Goal: Information Seeking & Learning: Find specific page/section

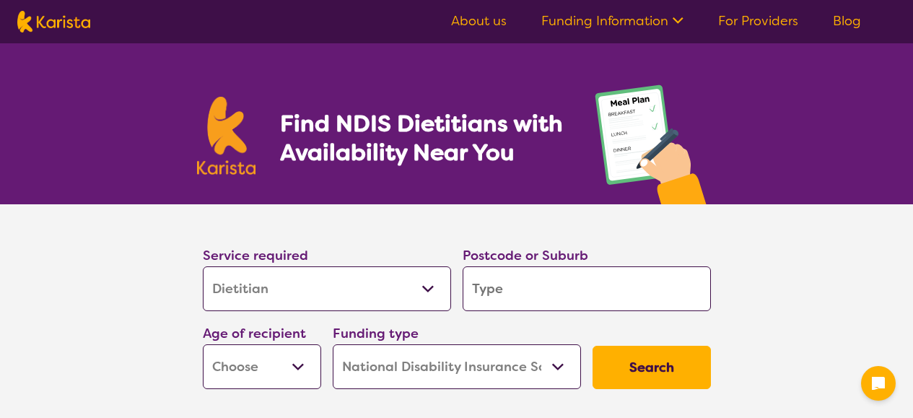
select select "Dietitian"
select select "NDIS"
select select "Dietitian"
select select "NDIS"
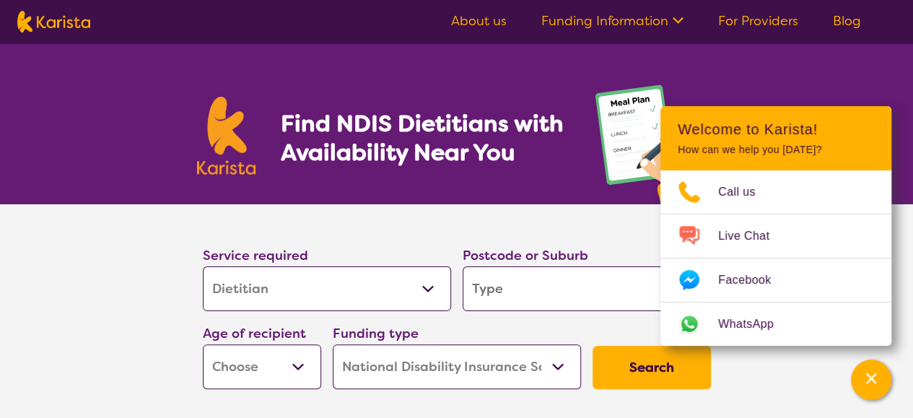
click at [492, 291] on input "search" at bounding box center [587, 288] width 248 height 45
type input "s"
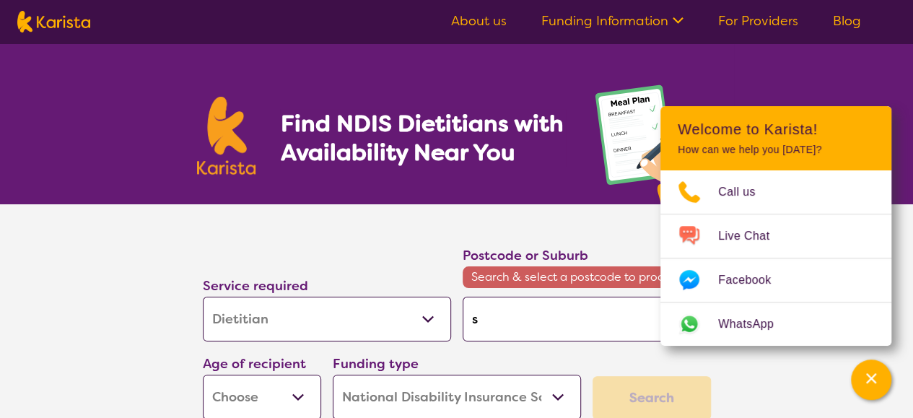
type input "so"
type input "sou"
type input "sout"
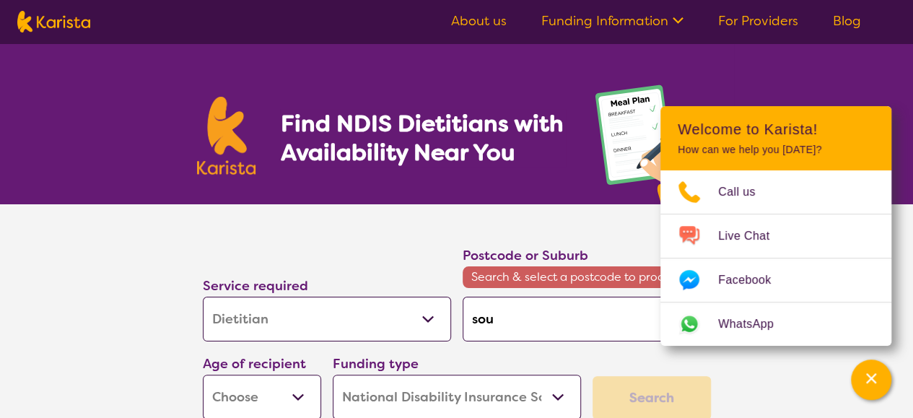
type input "sout"
type input "south"
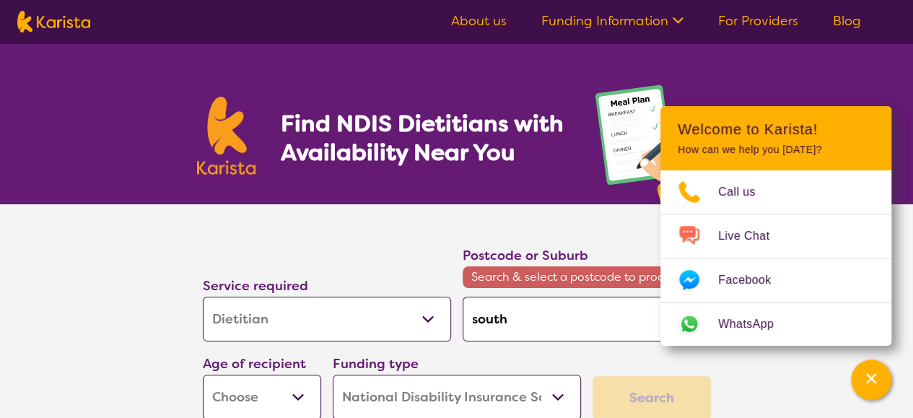
type input "south m"
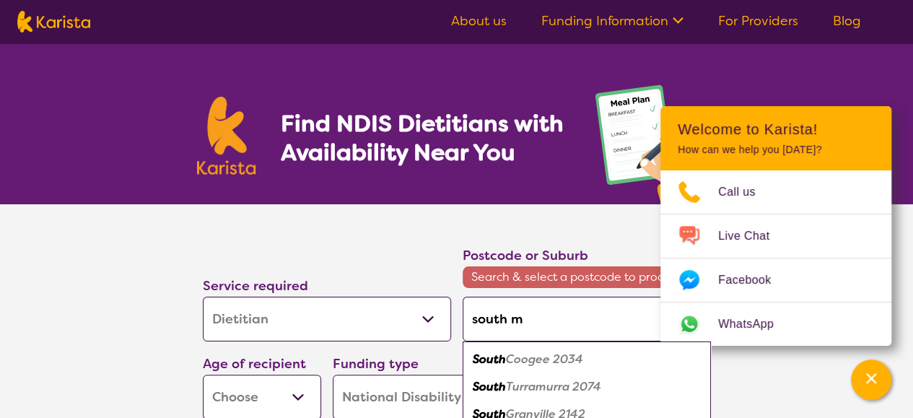
type input "south mo"
type input "south mor"
type input "south [PERSON_NAME]"
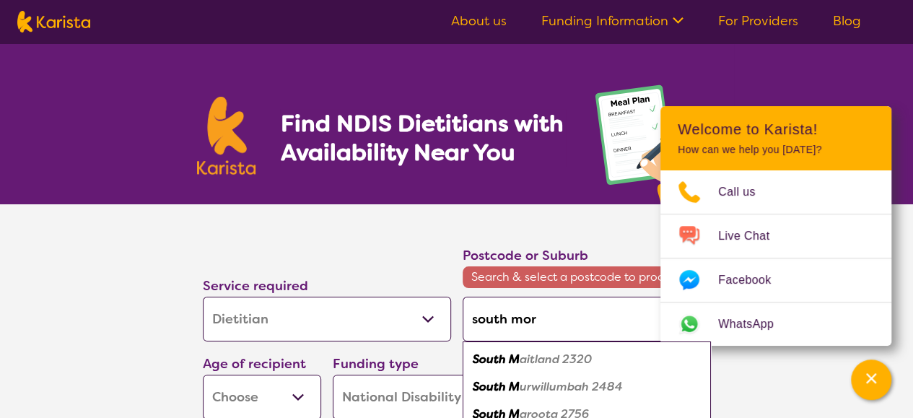
type input "south [PERSON_NAME]"
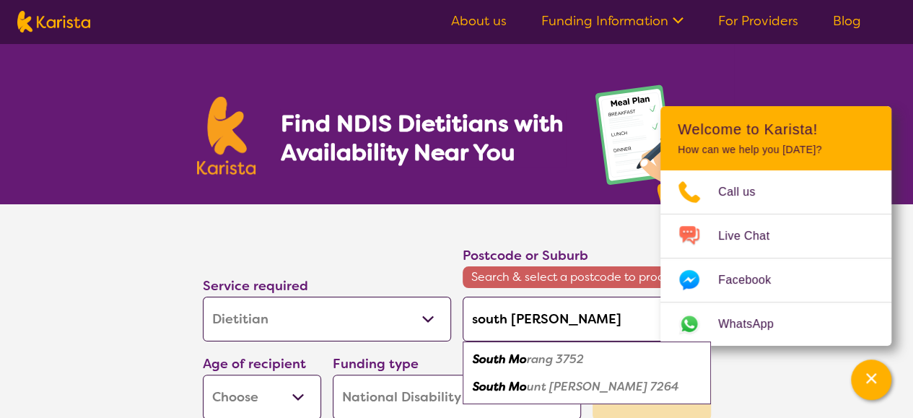
type input "south [PERSON_NAME]"
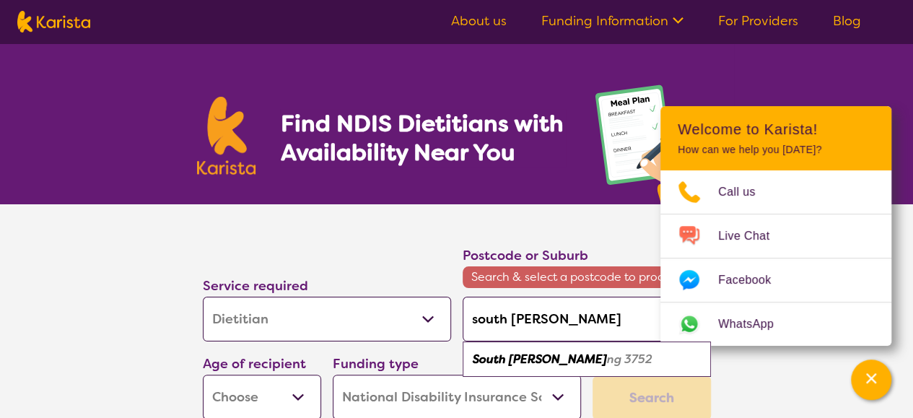
type input "south [PERSON_NAME]"
click at [543, 360] on em "South [PERSON_NAME]" at bounding box center [540, 359] width 134 height 15
type input "3752"
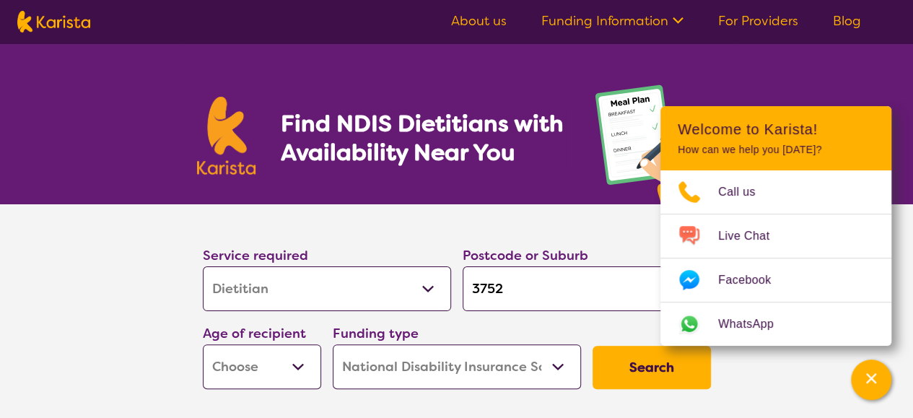
click at [454, 369] on select "Home Care Package (HCP) National Disability Insurance Scheme (NDIS) I don't know" at bounding box center [457, 366] width 248 height 45
click at [636, 353] on button "Search" at bounding box center [652, 367] width 118 height 43
click at [637, 368] on button "Search" at bounding box center [652, 367] width 118 height 43
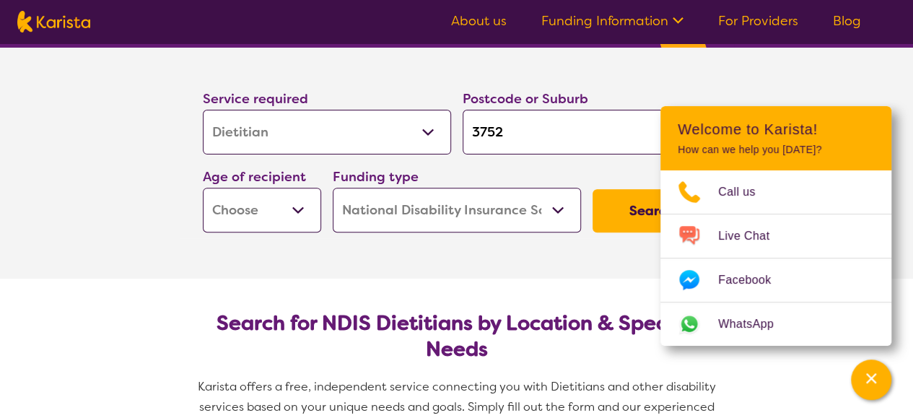
scroll to position [154, 0]
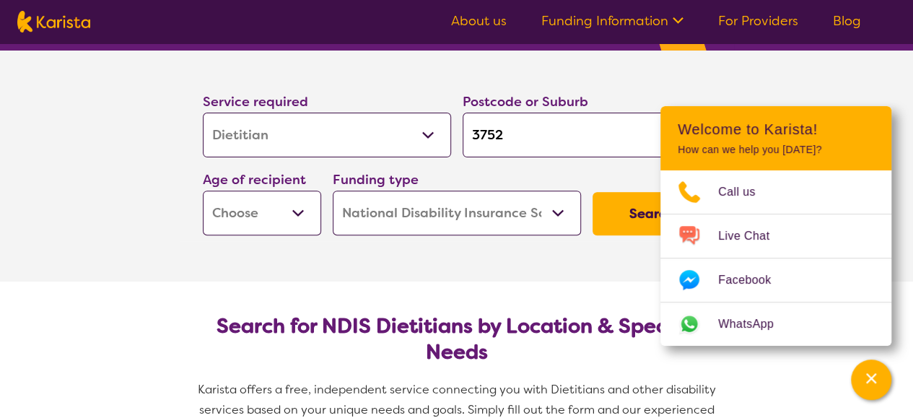
click at [292, 210] on select "Early Childhood - 0 to 9 Child - 10 to 11 Adolescent - 12 to 17 Adult - 18 to 6…" at bounding box center [262, 213] width 118 height 45
select select "AG"
click at [203, 191] on select "Early Childhood - 0 to 9 Child - 10 to 11 Adolescent - 12 to 17 Adult - 18 to 6…" at bounding box center [262, 213] width 118 height 45
select select "AG"
click at [620, 206] on button "Search" at bounding box center [652, 213] width 118 height 43
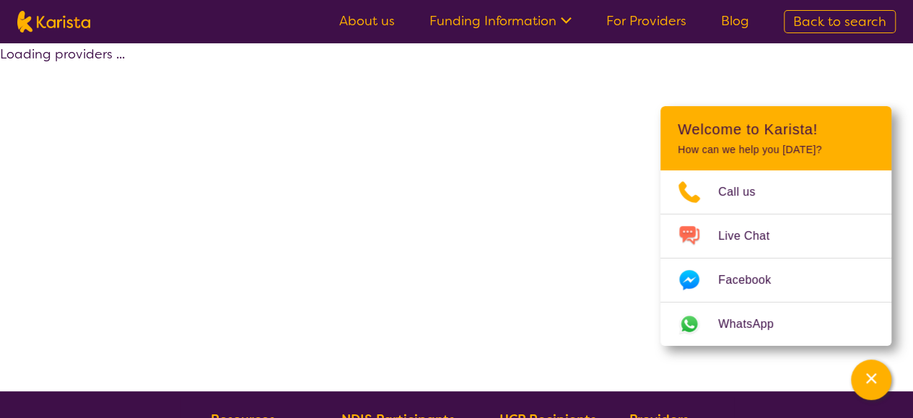
select select "by_score"
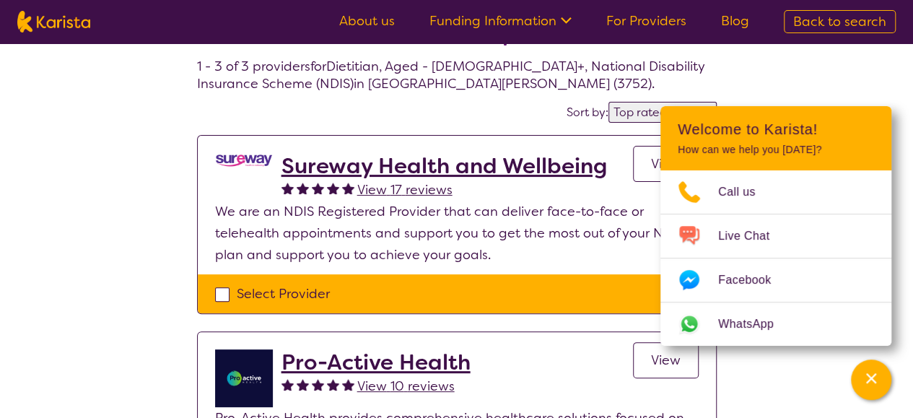
scroll to position [66, 0]
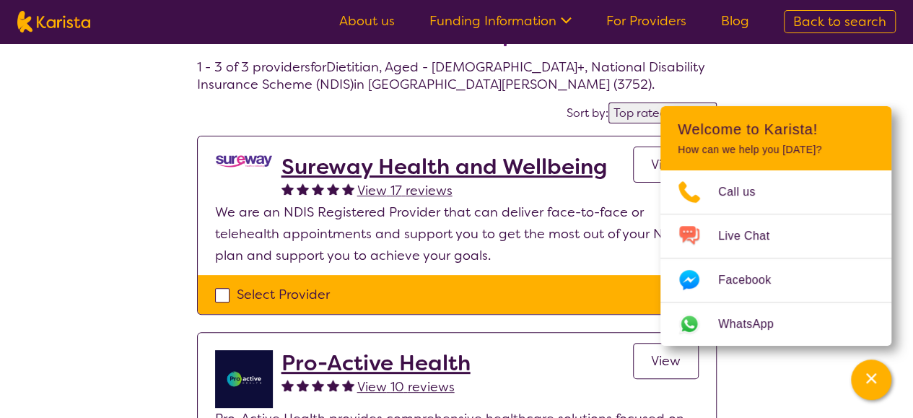
click at [418, 167] on h2 "Sureway Health and Wellbeing" at bounding box center [445, 167] width 326 height 26
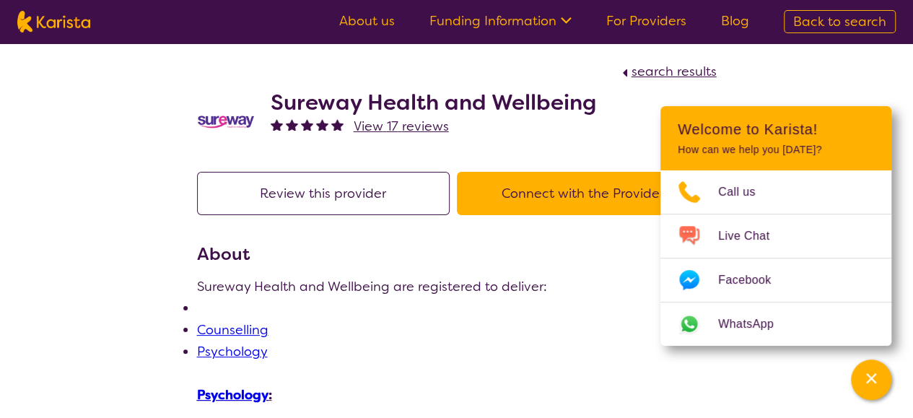
scroll to position [1, 0]
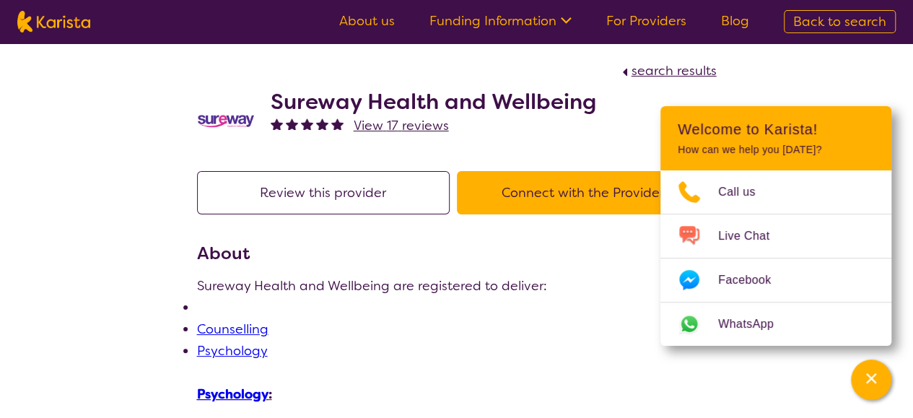
scroll to position [66, 0]
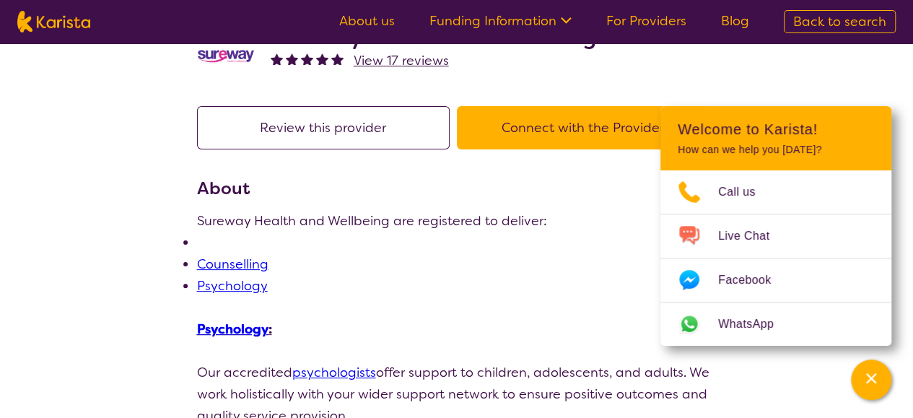
select select "by_score"
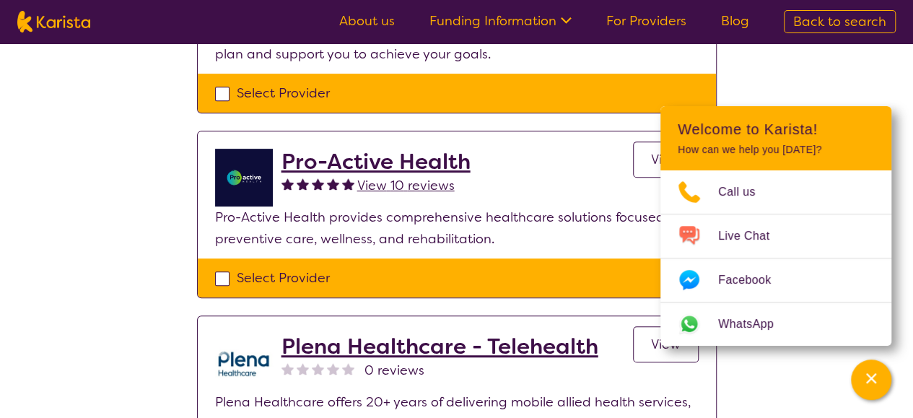
scroll to position [268, 0]
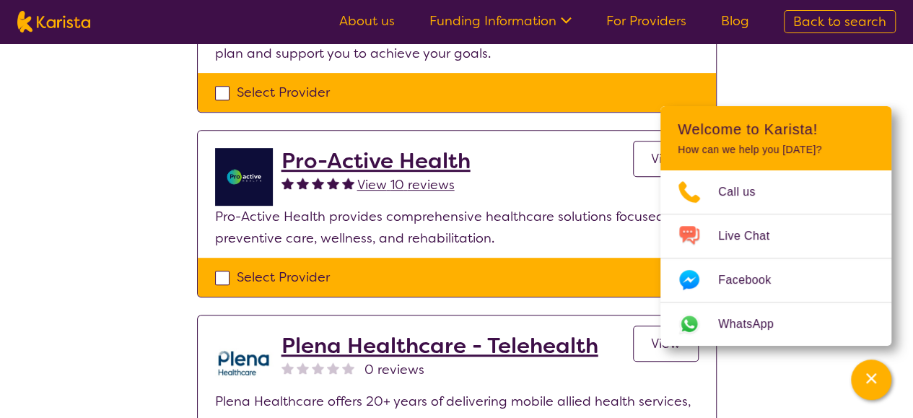
click at [396, 162] on h2 "Pro-Active Health" at bounding box center [376, 161] width 189 height 26
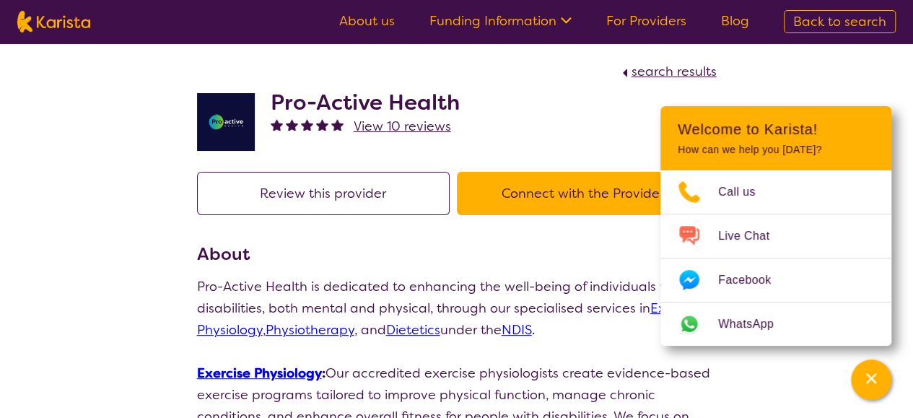
click at [542, 118] on div "Pro-Active Health View 10 reviews" at bounding box center [457, 118] width 520 height 72
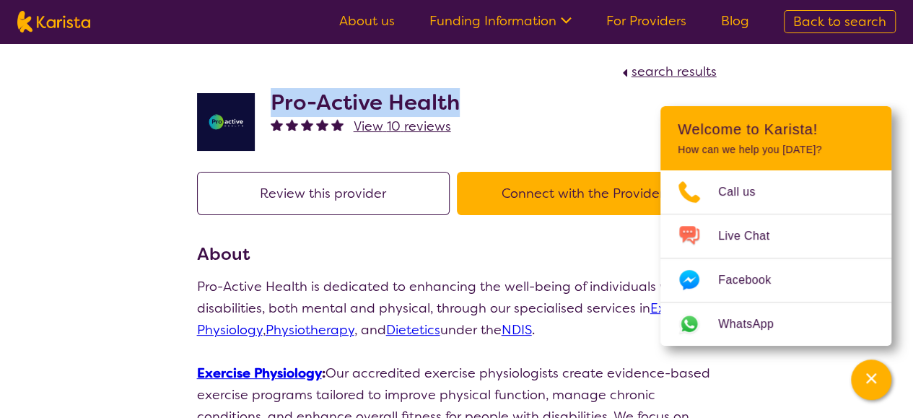
drag, startPoint x: 466, startPoint y: 102, endPoint x: 271, endPoint y: 102, distance: 195.7
click at [271, 102] on div "Pro-Active Health View 10 reviews" at bounding box center [457, 118] width 520 height 72
copy h2 "Pro-Active Health"
